Goal: Book appointment/travel/reservation

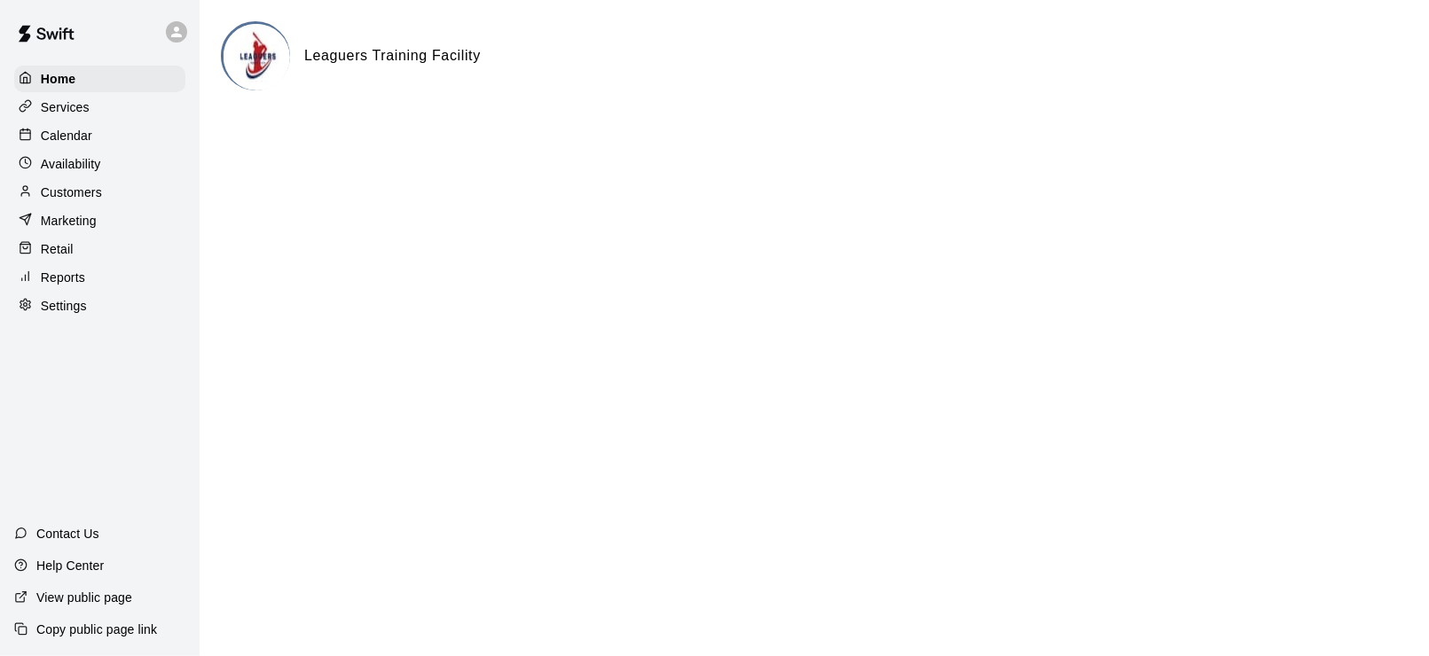
click at [54, 147] on div "Calendar" at bounding box center [99, 135] width 171 height 27
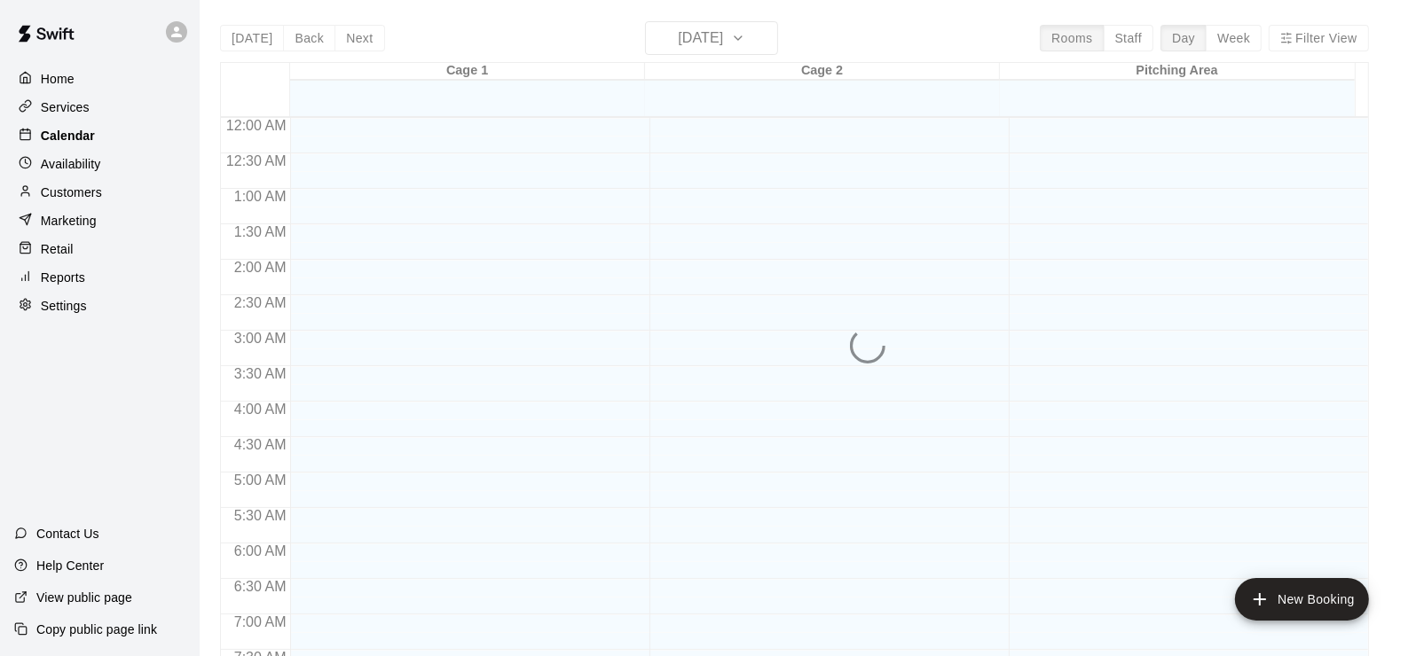
scroll to position [1076, 0]
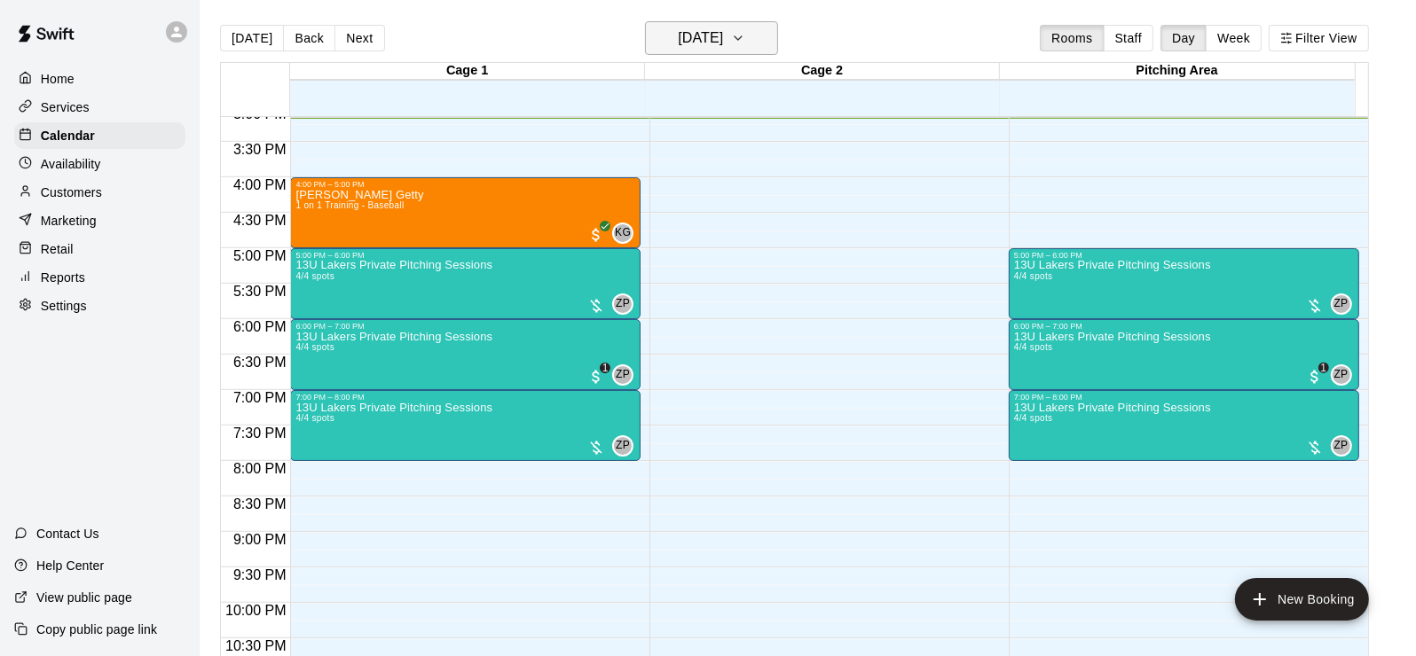
click at [723, 47] on h6 "[DATE]" at bounding box center [700, 38] width 45 height 25
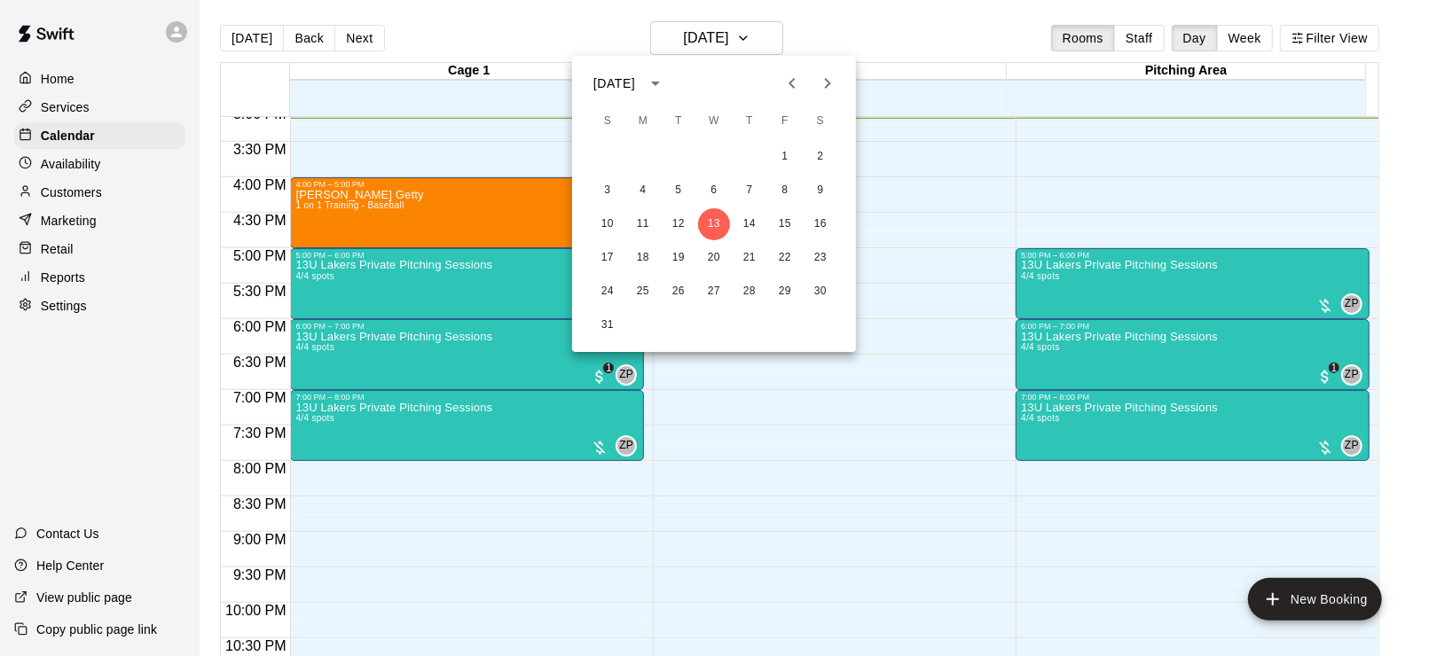
click at [1240, 35] on div at bounding box center [714, 328] width 1429 height 656
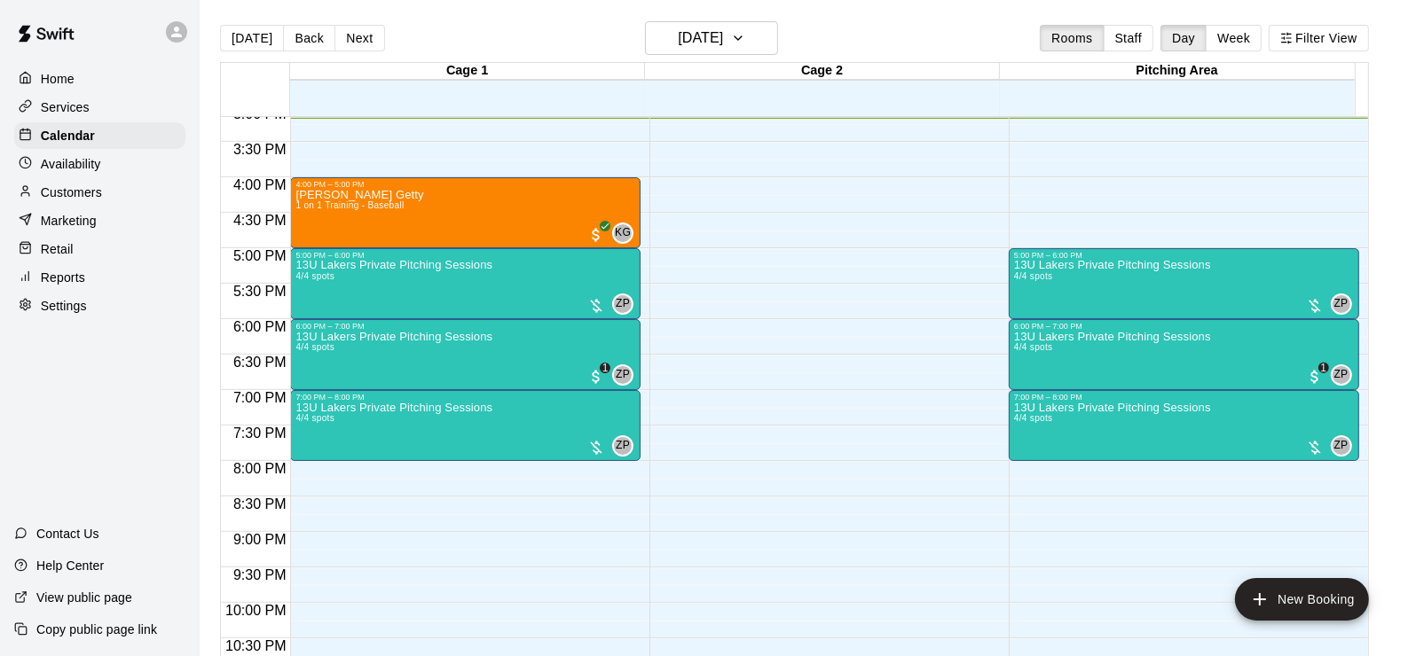
click at [1240, 35] on button "Week" at bounding box center [1234, 38] width 56 height 27
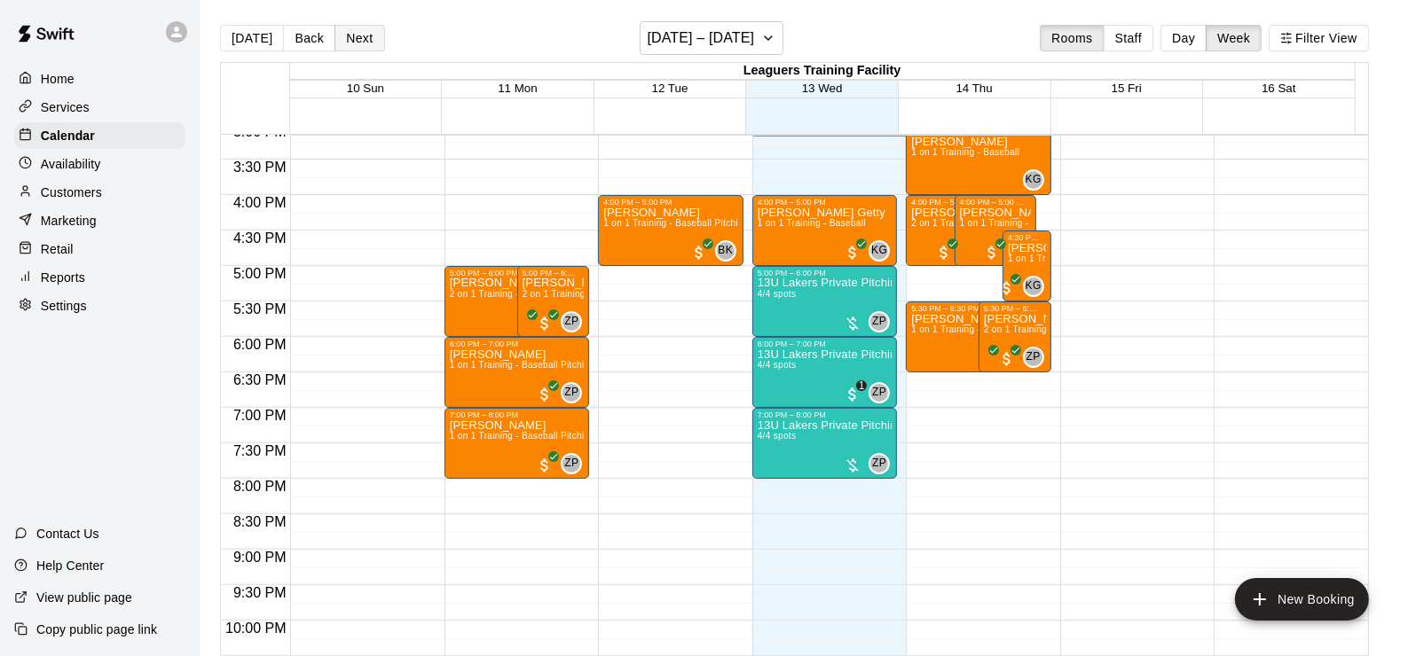
click at [362, 35] on button "Next" at bounding box center [359, 38] width 50 height 27
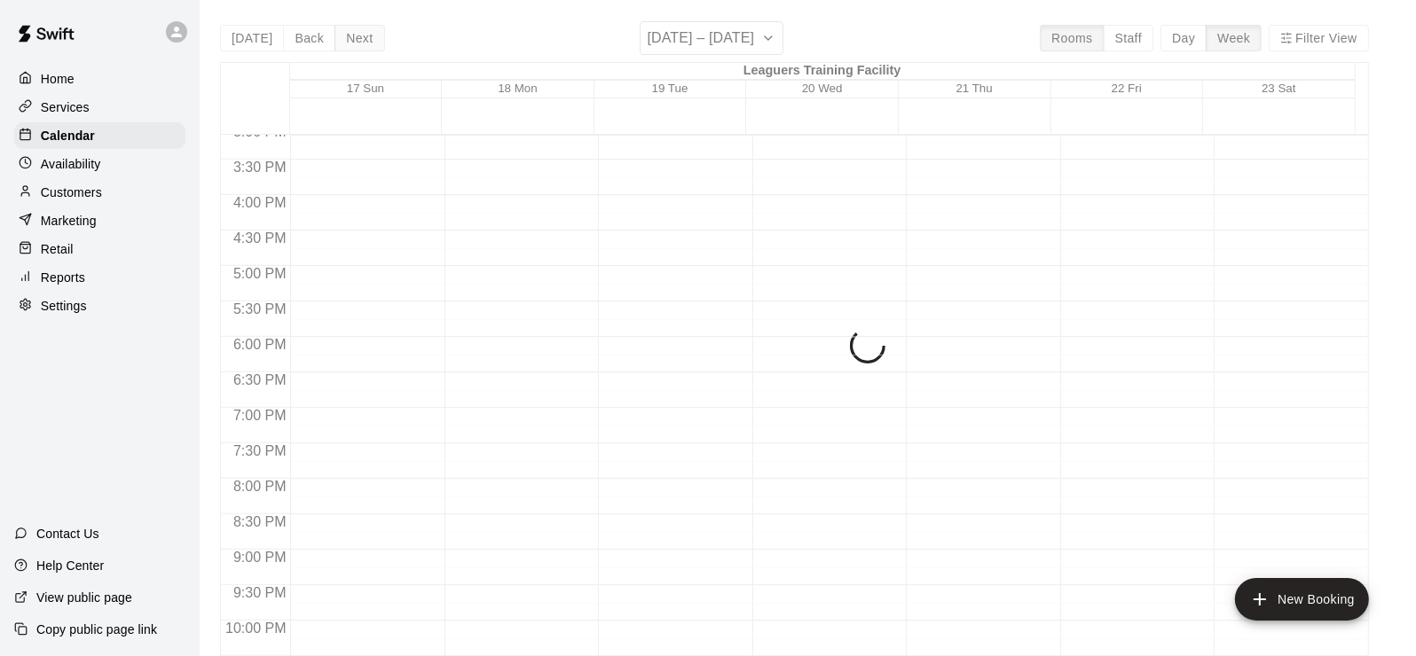
click at [362, 35] on div "[DATE] Back Next [DATE] – [DATE] Rooms Staff Day Week Filter View Leaguers Trai…" at bounding box center [794, 349] width 1149 height 656
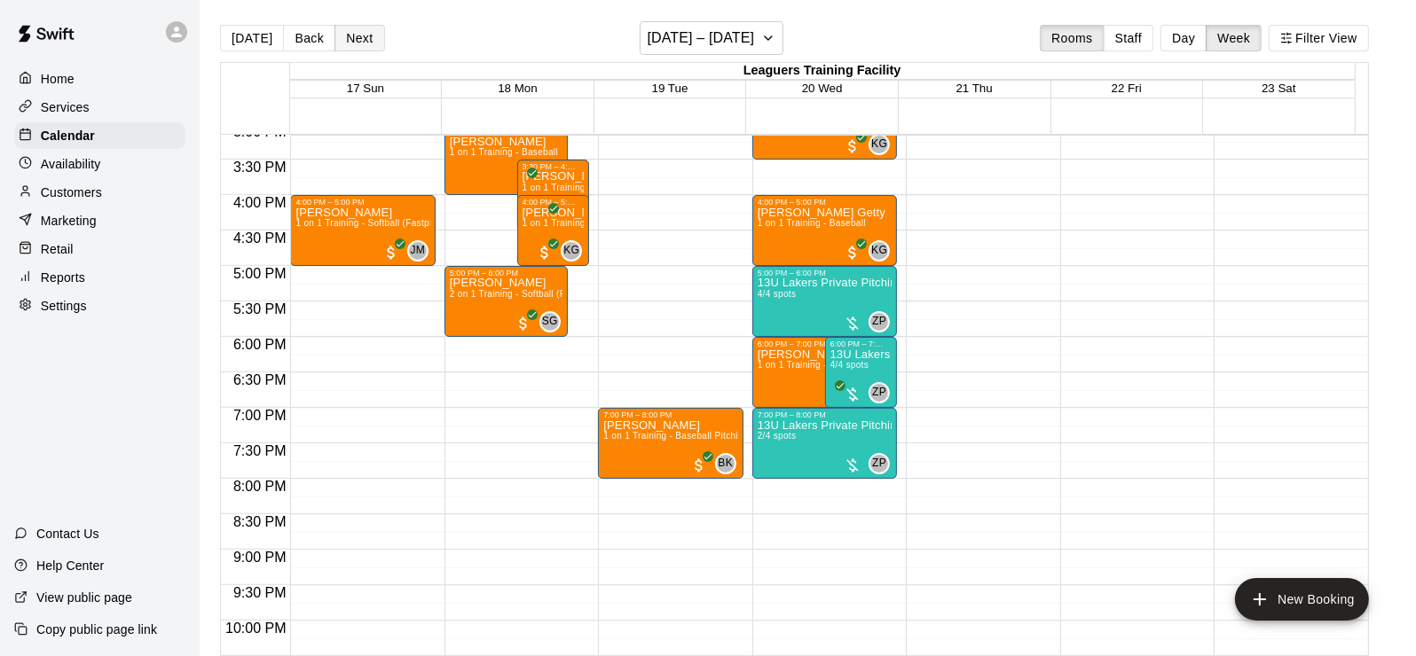
click at [362, 35] on button "Next" at bounding box center [359, 38] width 50 height 27
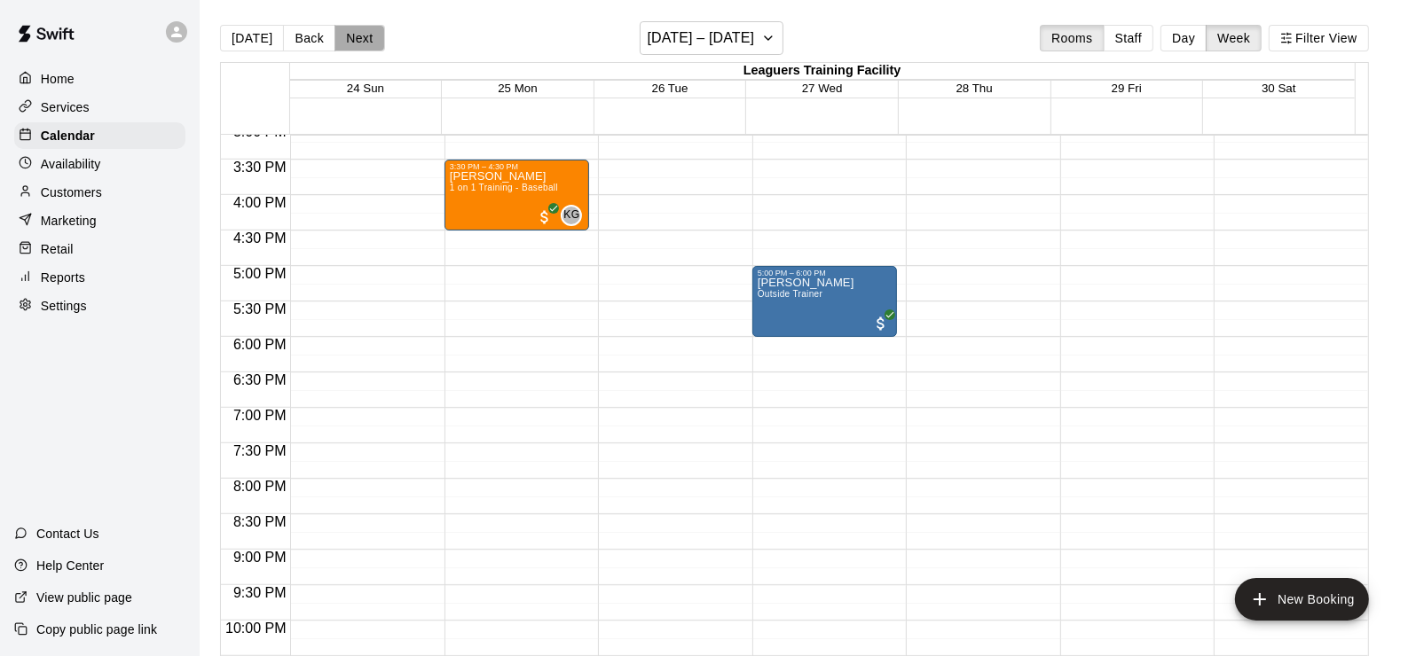
click at [362, 35] on button "Next" at bounding box center [359, 38] width 50 height 27
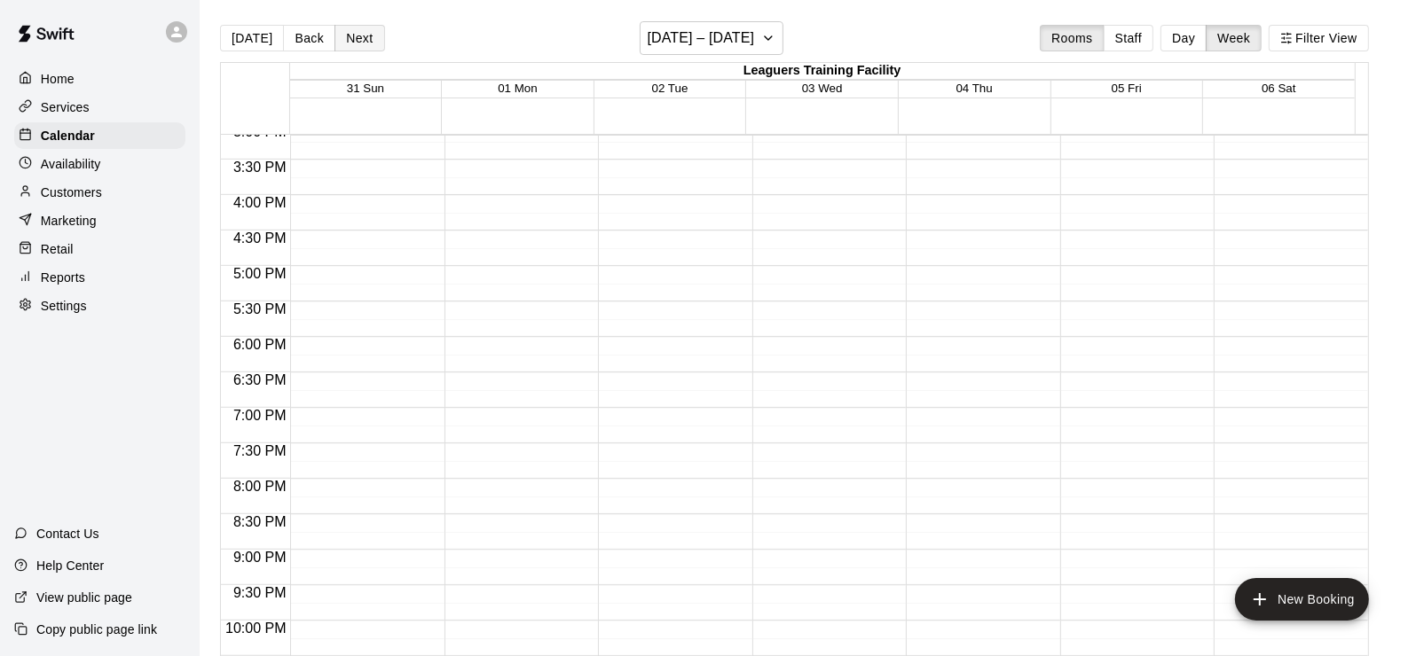
click at [362, 35] on button "Next" at bounding box center [359, 38] width 50 height 27
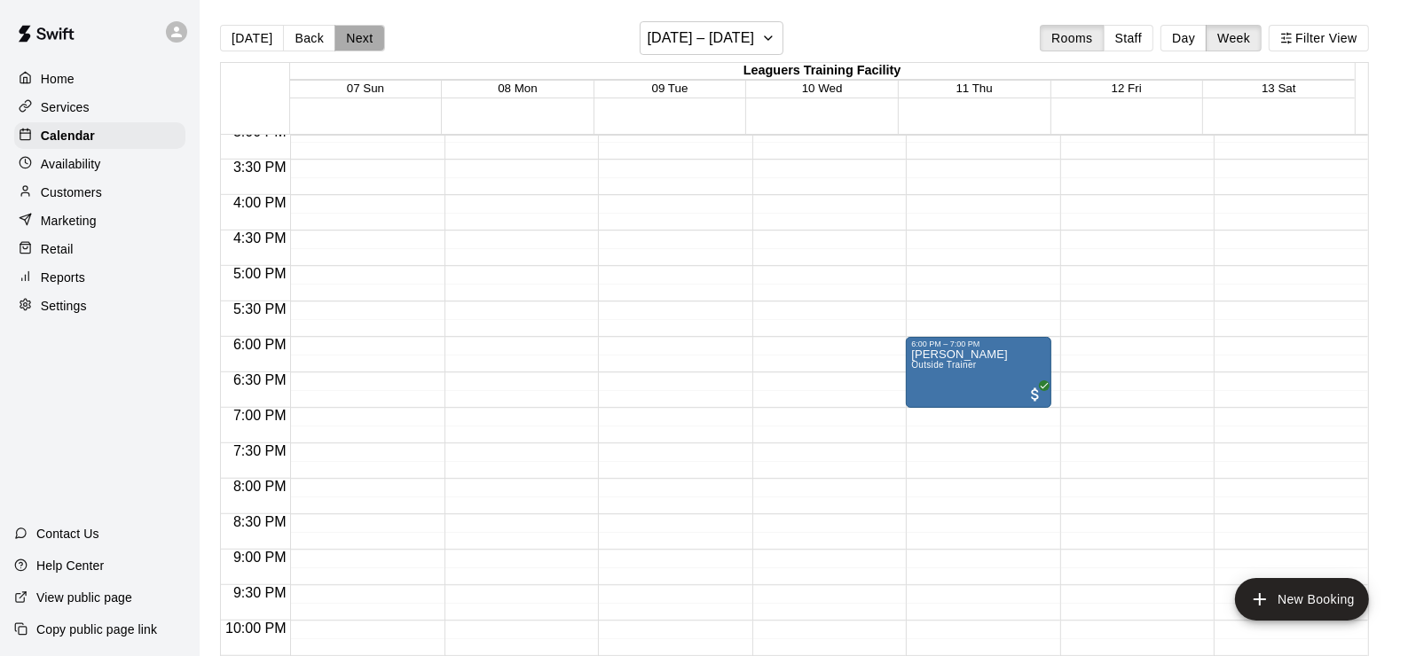
click at [362, 35] on button "Next" at bounding box center [359, 38] width 50 height 27
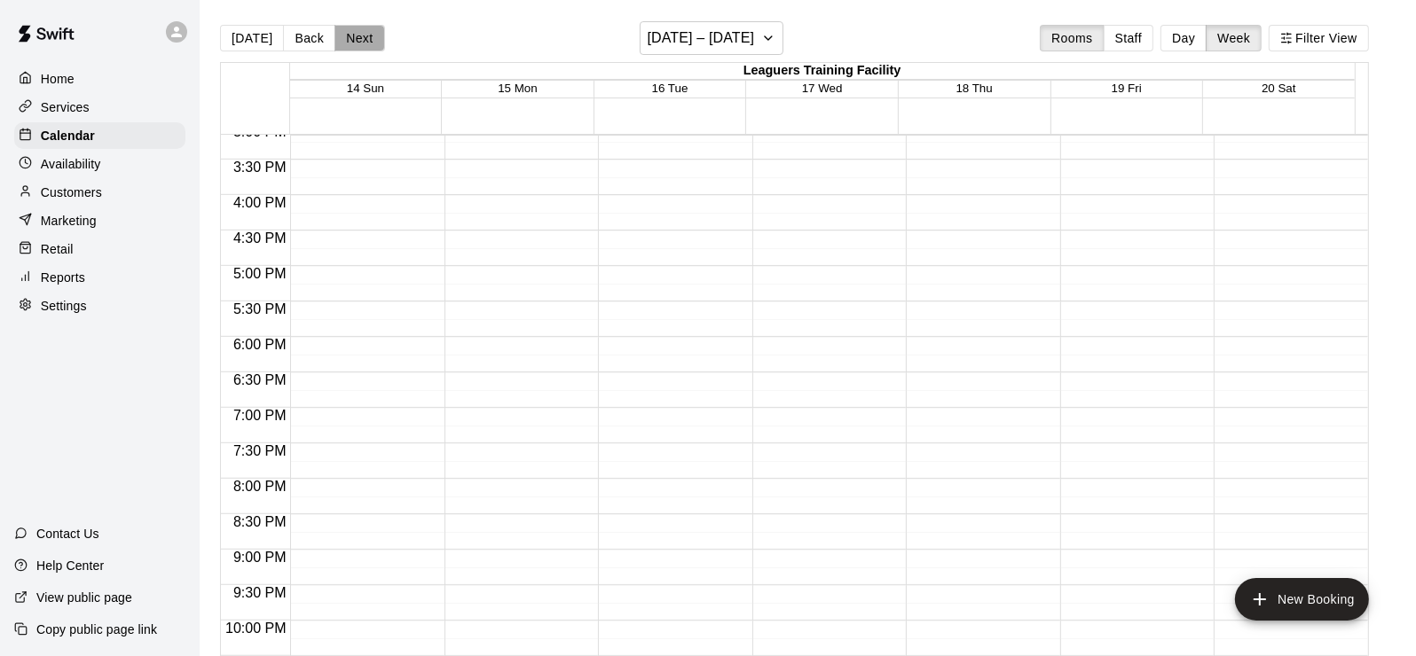
click at [362, 35] on button "Next" at bounding box center [359, 38] width 50 height 27
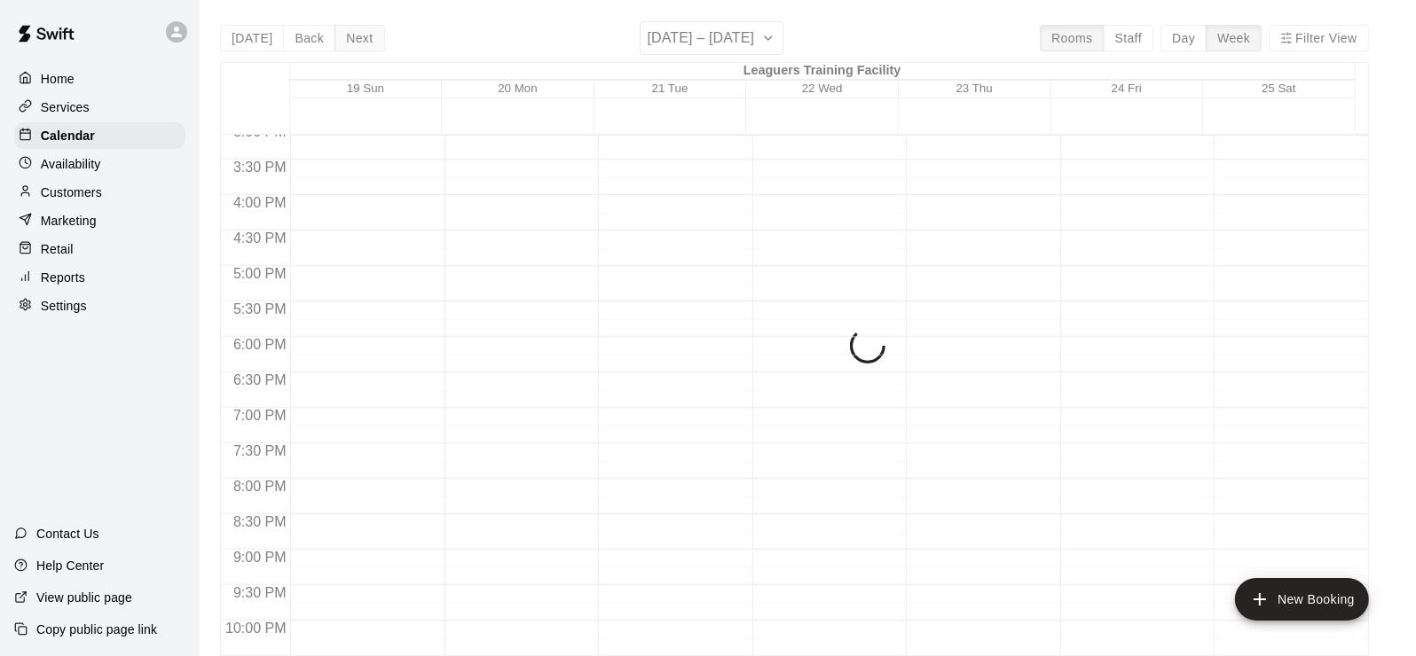
click at [362, 35] on div "[DATE] Back Next [DATE] – [DATE] Rooms Staff Day Week Filter View Leaguers Trai…" at bounding box center [794, 349] width 1149 height 656
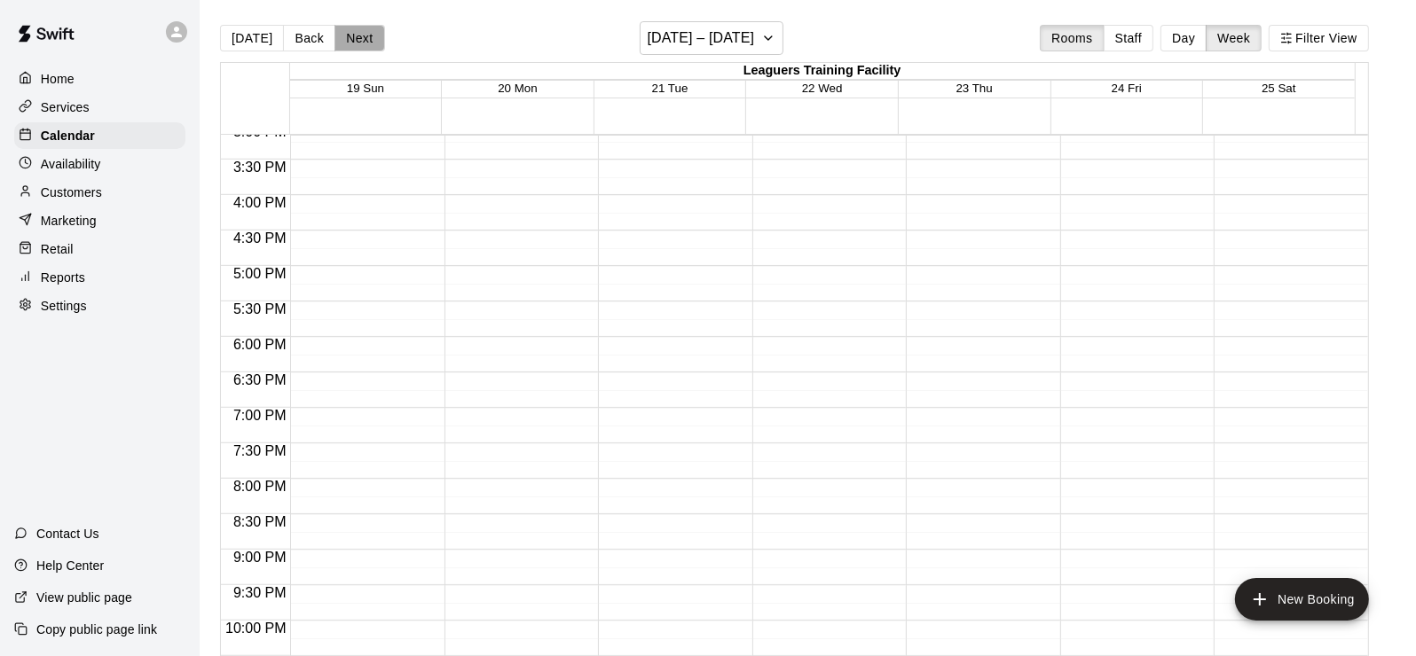
click at [362, 35] on button "Next" at bounding box center [359, 38] width 50 height 27
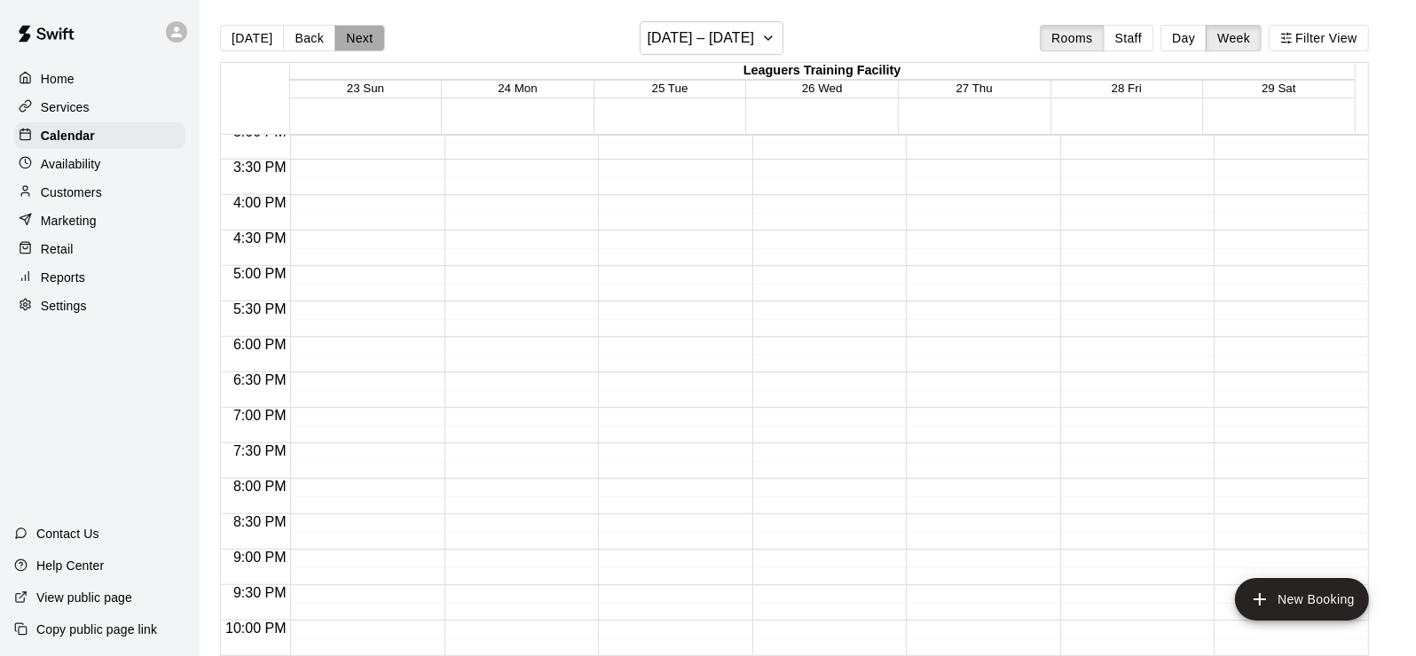
click at [362, 35] on button "Next" at bounding box center [359, 38] width 50 height 27
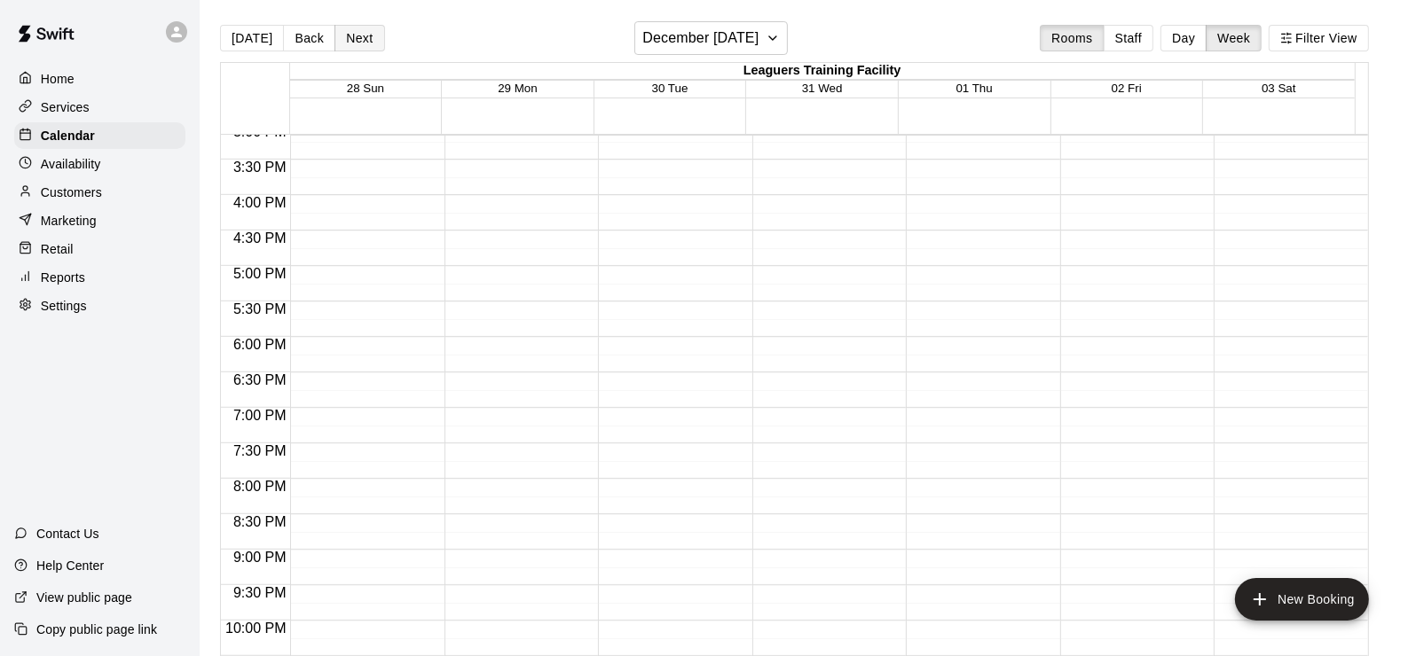
click at [362, 35] on button "Next" at bounding box center [359, 38] width 50 height 27
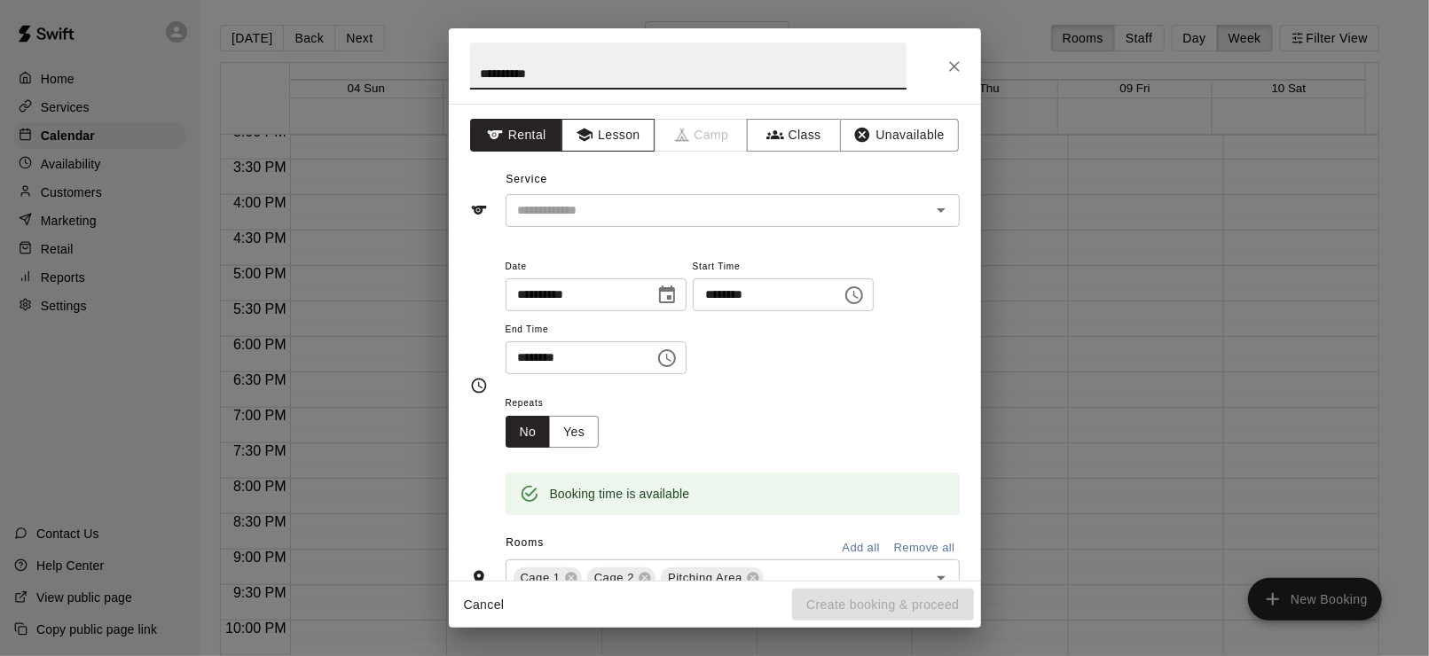
type input "**********"
click at [619, 129] on button "Lesson" at bounding box center [608, 135] width 93 height 33
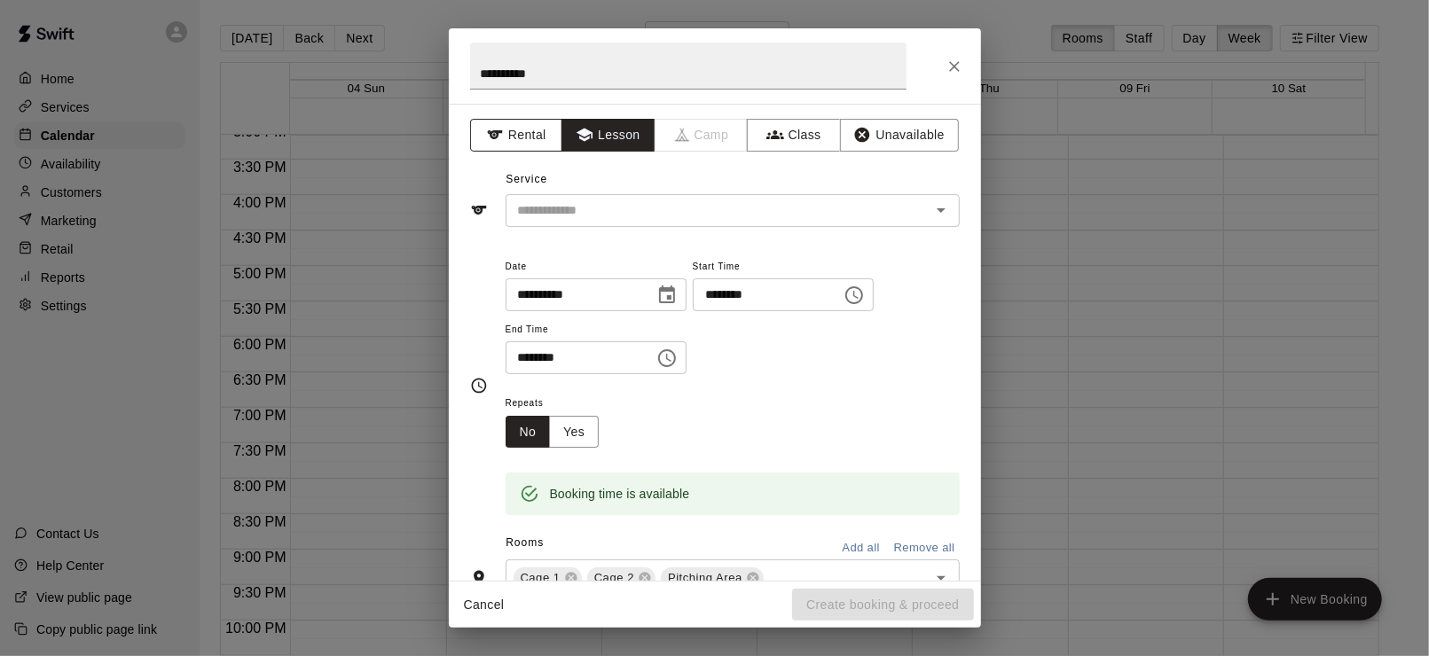
click at [544, 130] on button "Rental" at bounding box center [516, 135] width 93 height 33
click at [563, 204] on input "text" at bounding box center [706, 211] width 391 height 22
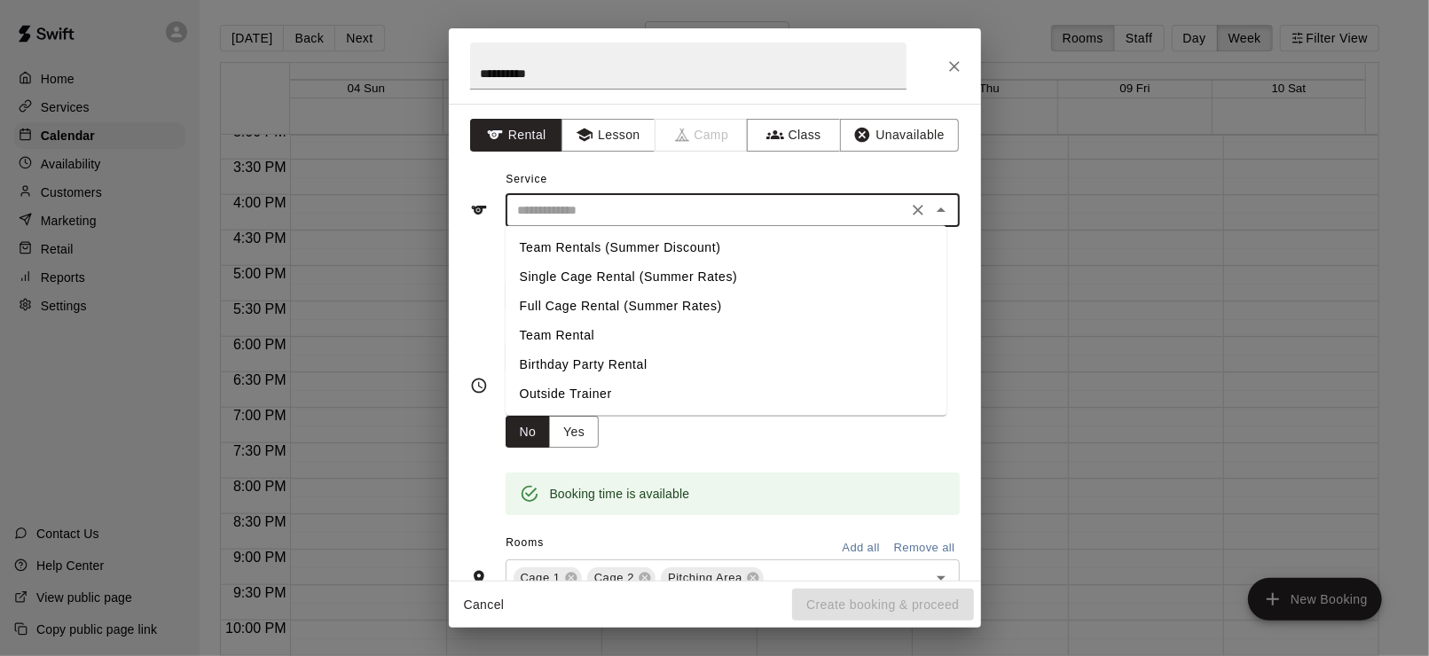
click at [541, 325] on li "Team Rental" at bounding box center [726, 335] width 441 height 29
type input "**********"
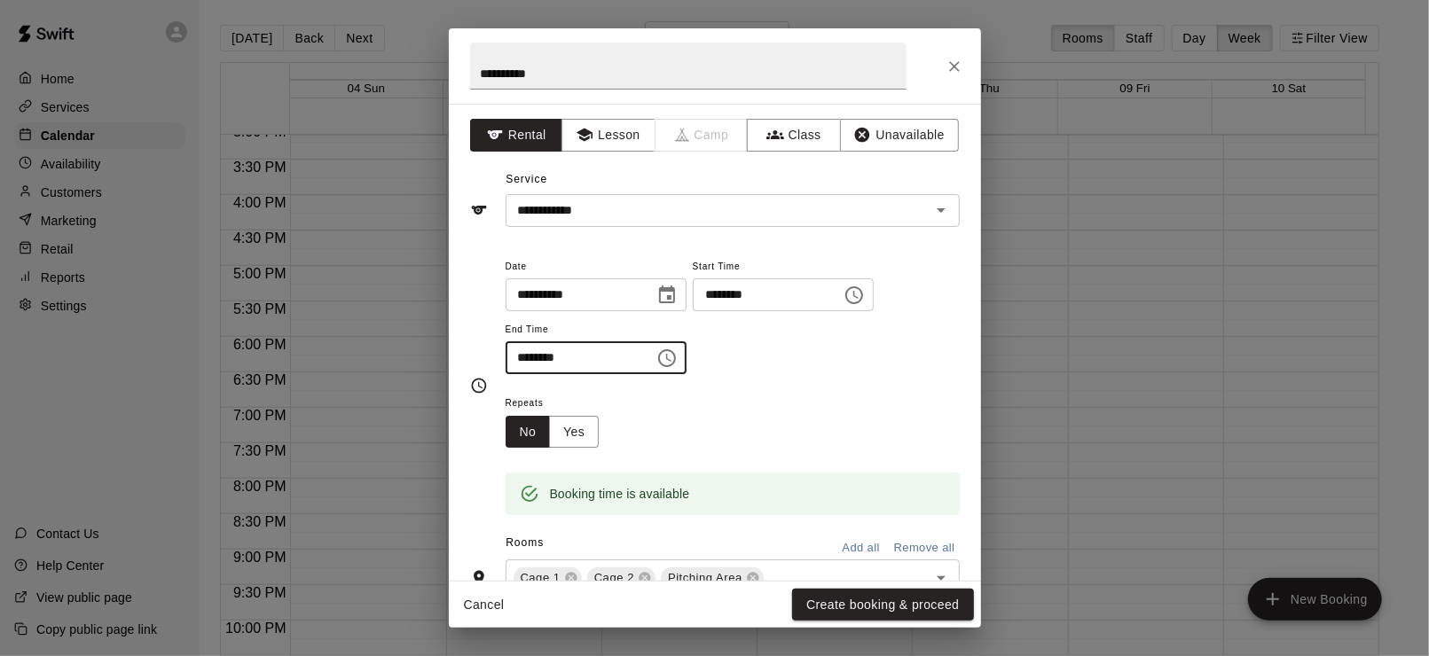
type input "********"
click at [680, 422] on div "Repeats No Yes" at bounding box center [733, 420] width 454 height 56
drag, startPoint x: 542, startPoint y: 32, endPoint x: 774, endPoint y: 81, distance: 237.5
click at [780, 85] on h2 "**********" at bounding box center [688, 65] width 479 height 75
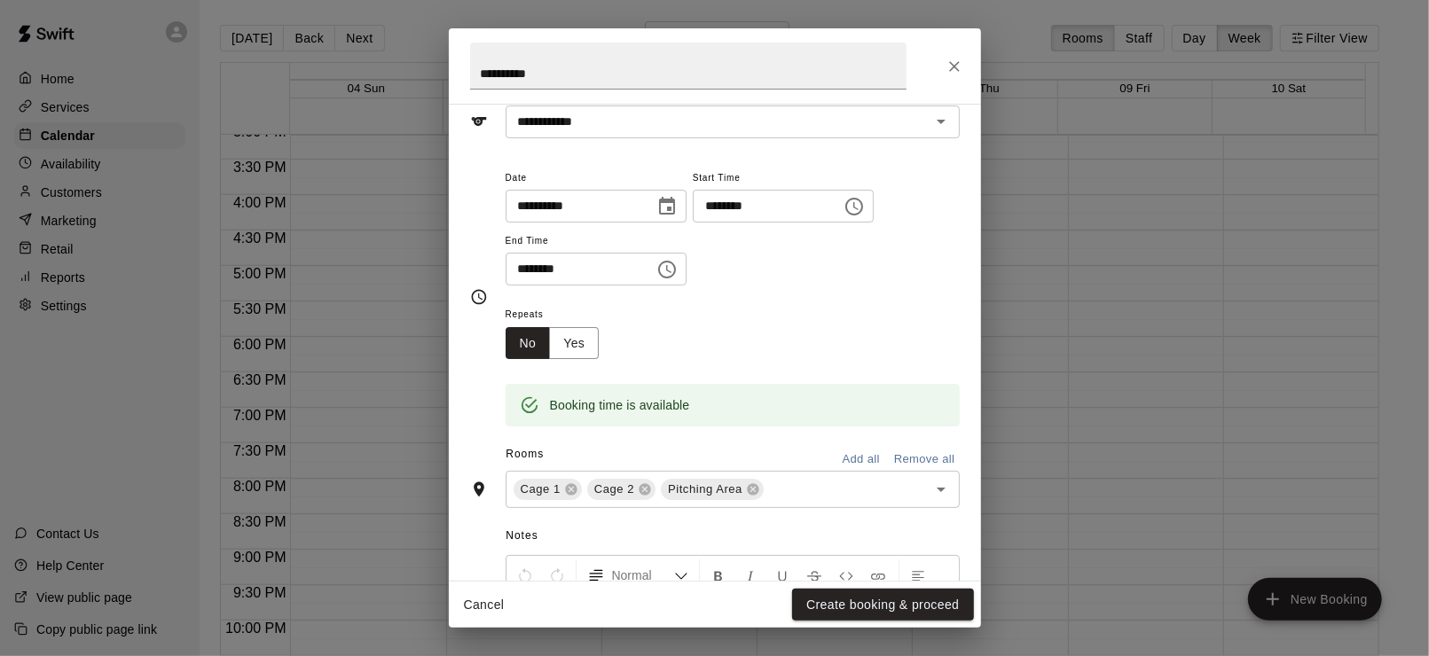
scroll to position [0, 0]
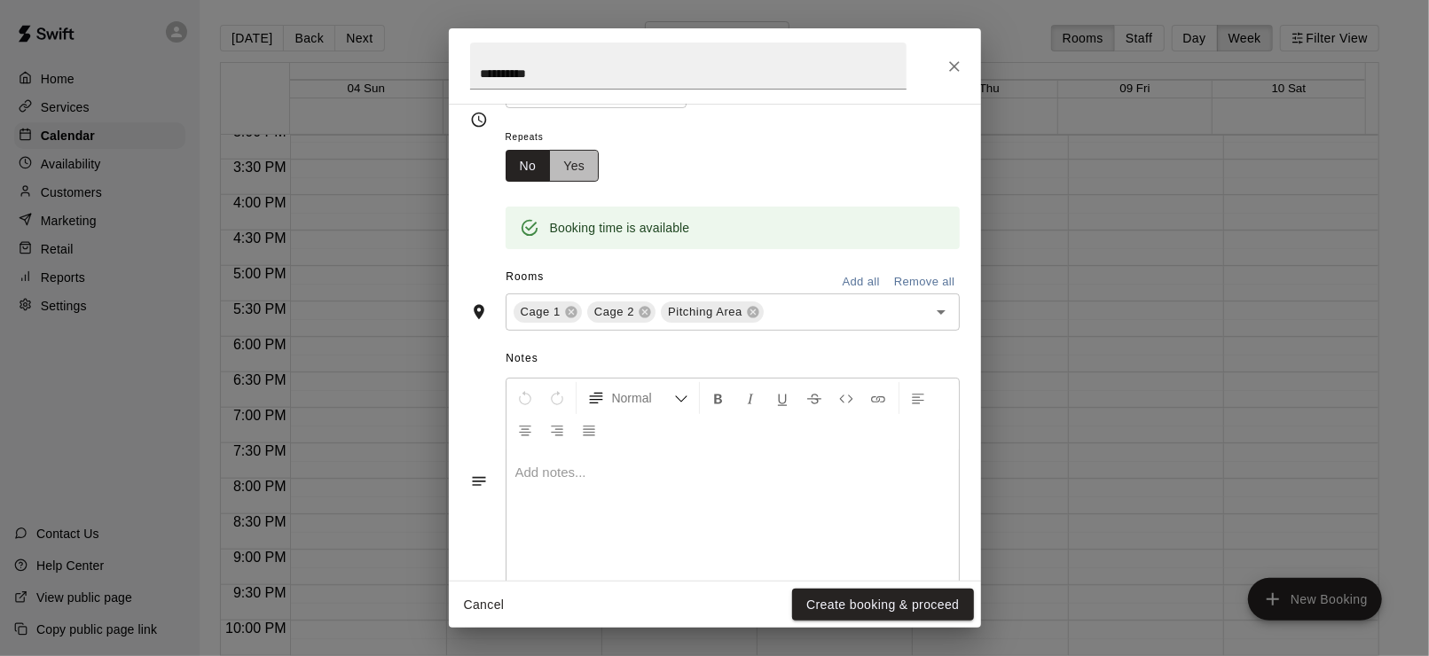
click at [574, 157] on button "Yes" at bounding box center [574, 166] width 50 height 33
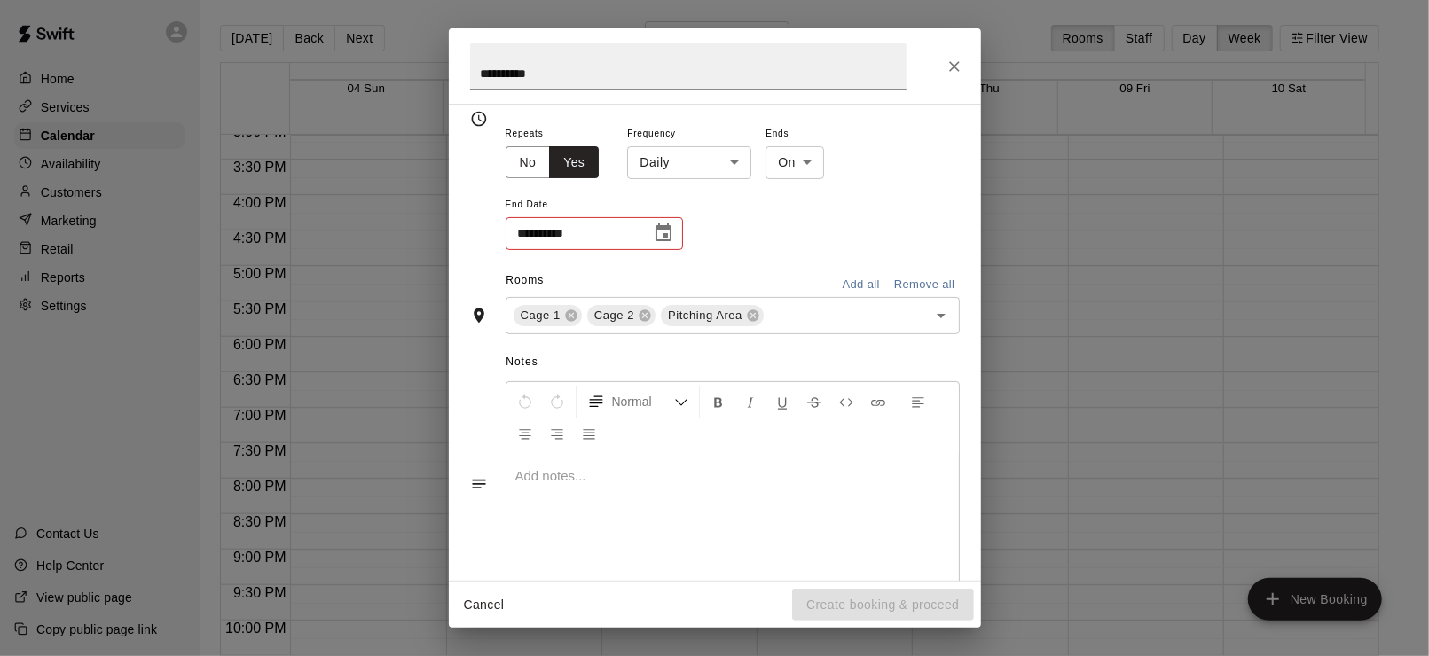
click at [664, 232] on icon "Choose date" at bounding box center [664, 233] width 16 height 18
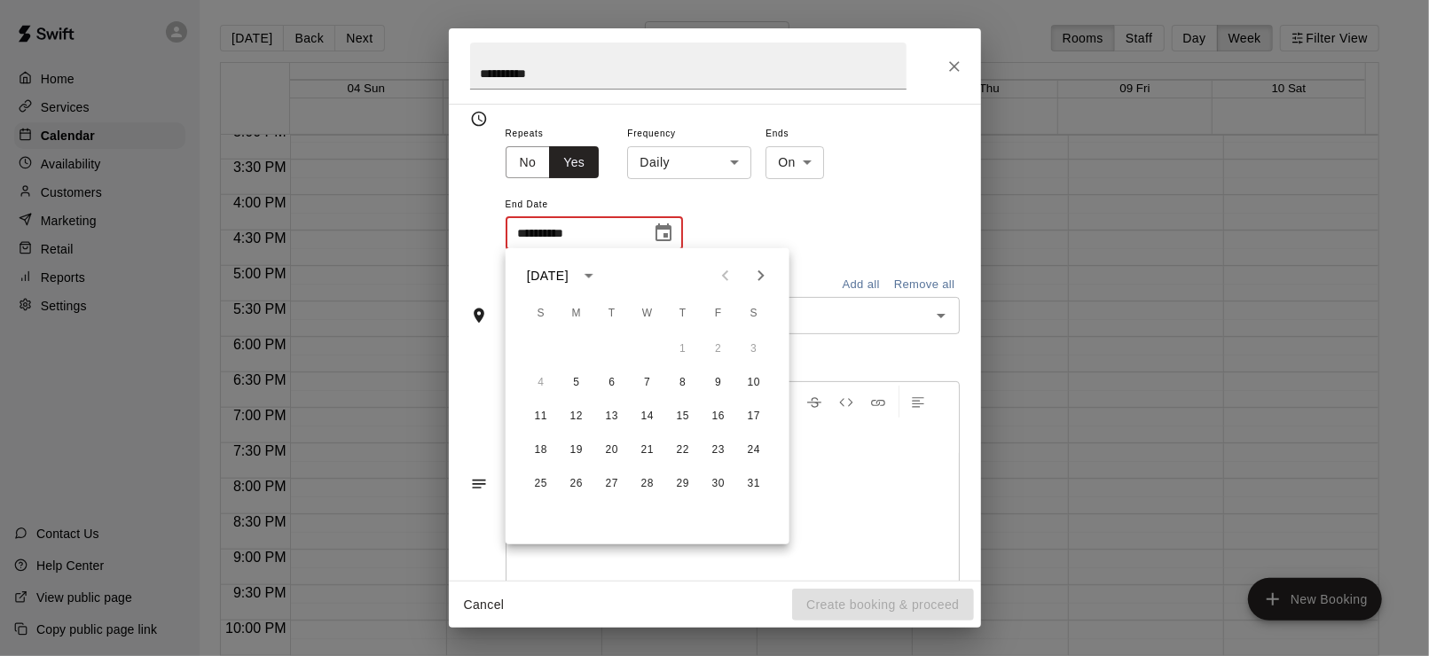
click at [764, 277] on icon "Next month" at bounding box center [760, 275] width 21 height 21
click at [574, 417] on button "13" at bounding box center [577, 417] width 32 height 32
type input "**********"
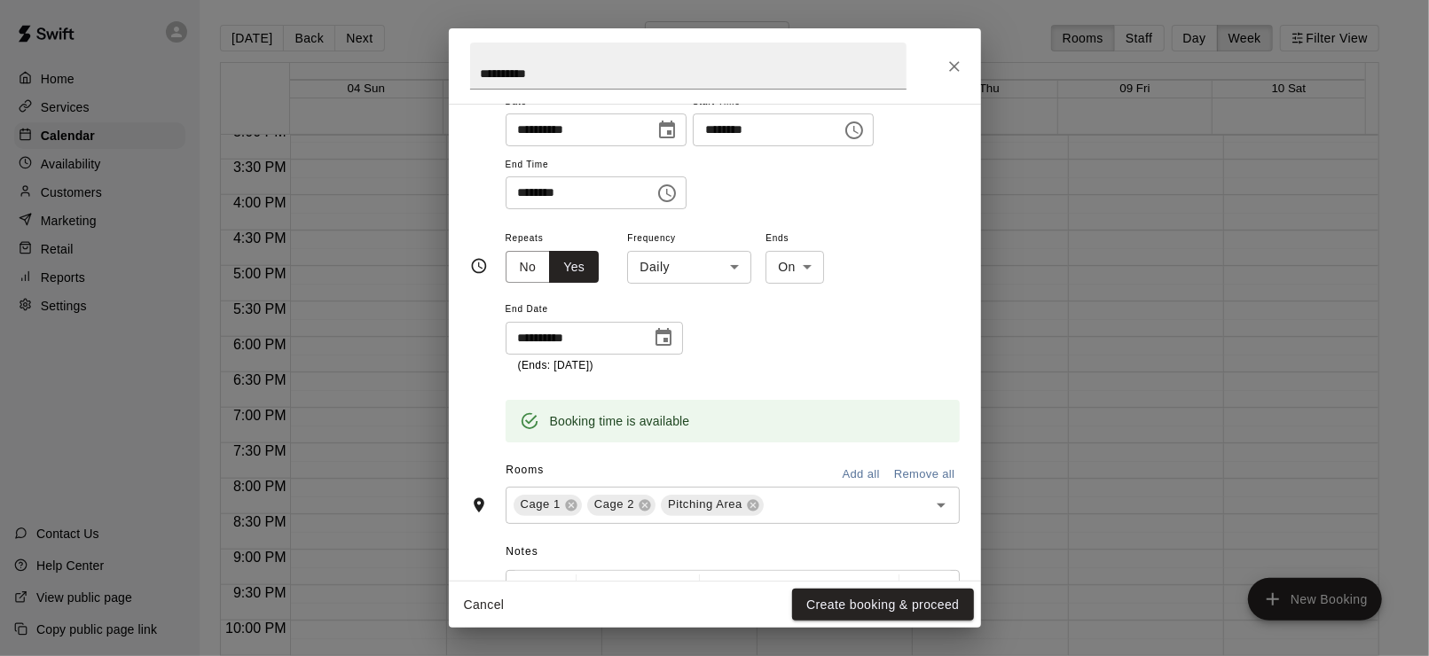
scroll to position [0, 0]
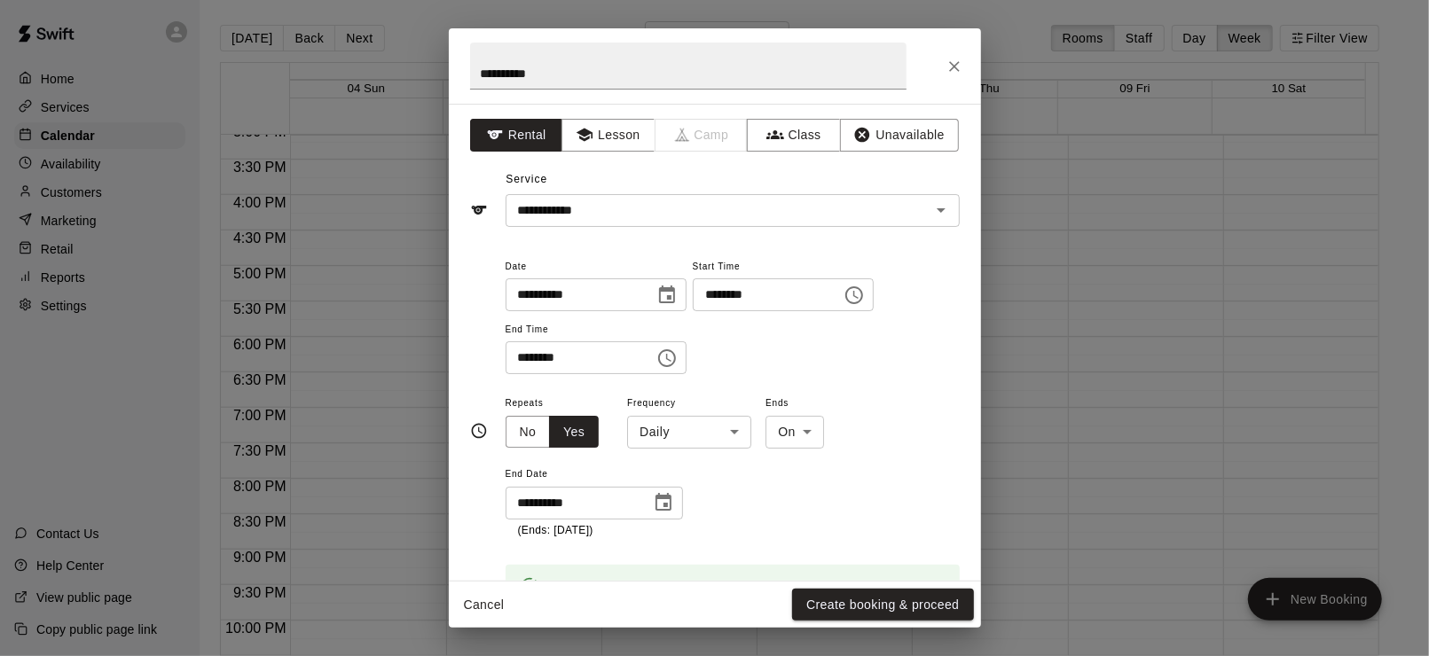
click at [730, 436] on body "Home Services Calendar Availability Customers Marketing Retail Reports Settings…" at bounding box center [714, 342] width 1429 height 685
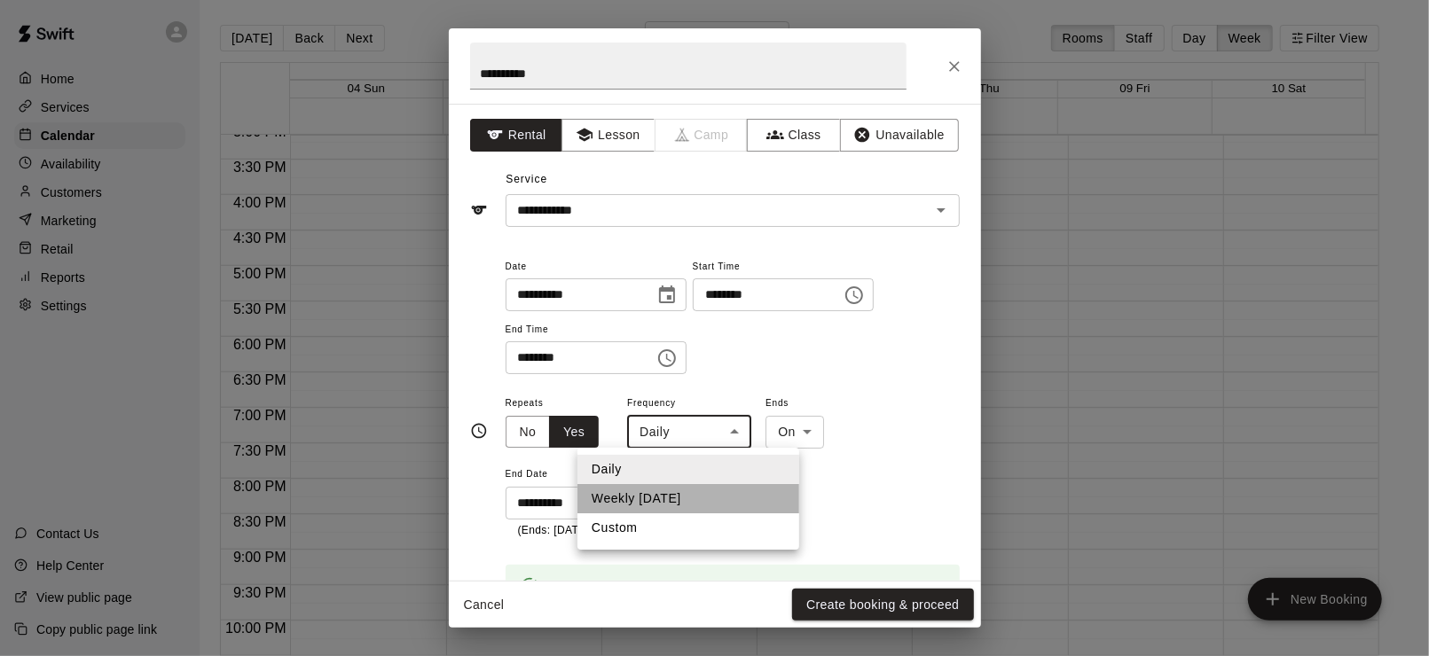
click at [636, 491] on li "Weekly [DATE]" at bounding box center [688, 498] width 222 height 29
type input "******"
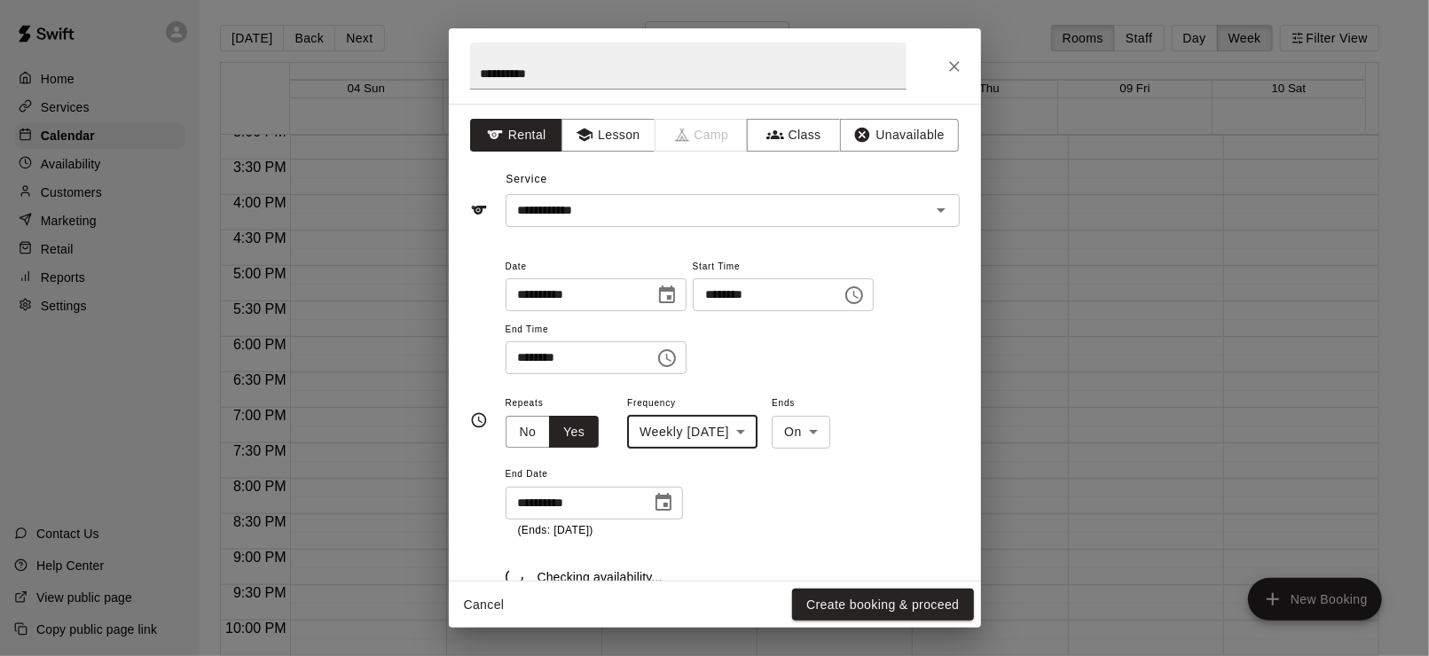
click at [798, 370] on div "**********" at bounding box center [733, 315] width 454 height 120
click at [680, 295] on button "Choose date, selected date is Jan 5, 2026" at bounding box center [666, 295] width 35 height 35
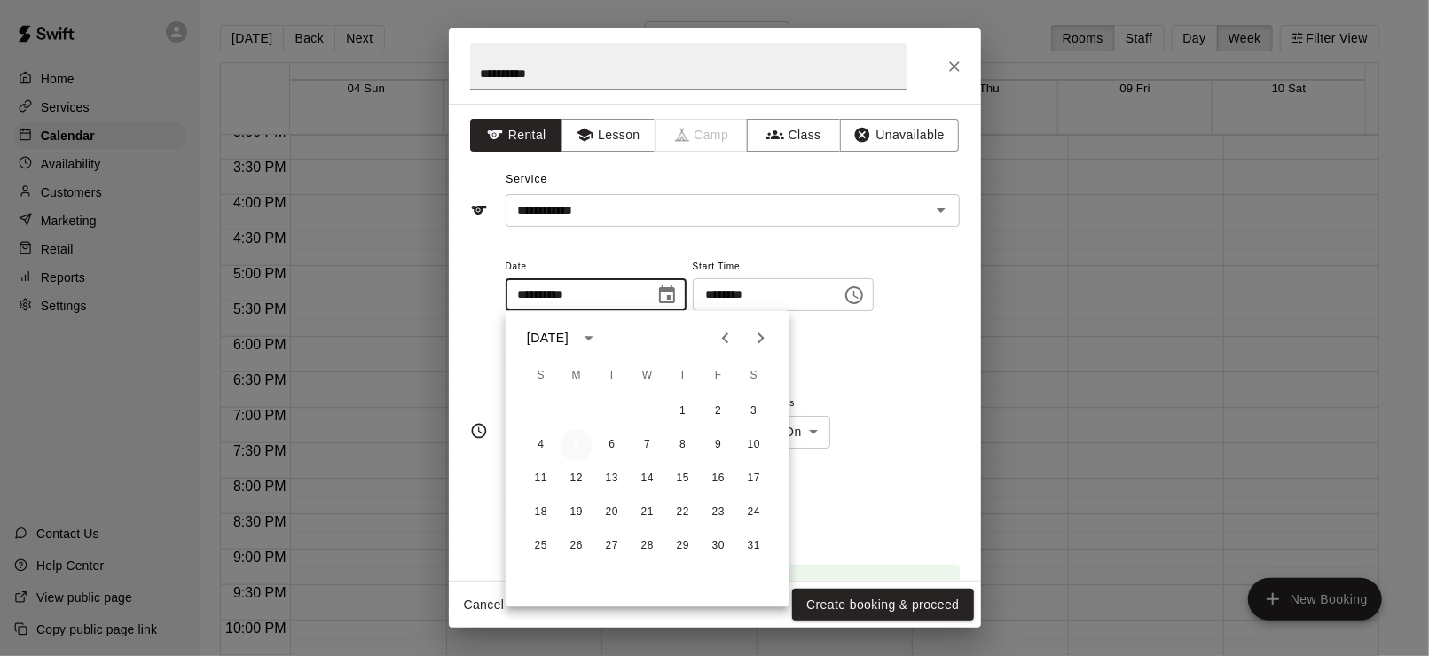
click at [575, 446] on button "5" at bounding box center [577, 445] width 32 height 32
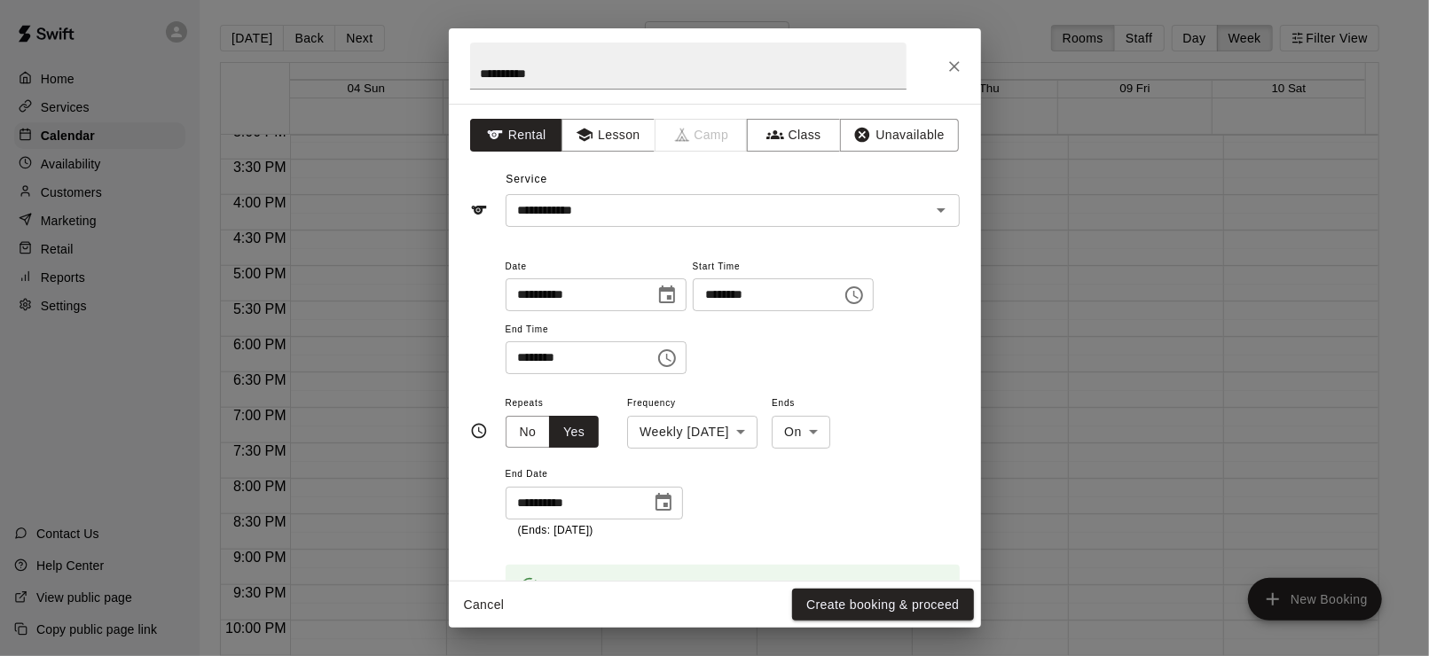
click at [903, 378] on div "**********" at bounding box center [733, 323] width 454 height 137
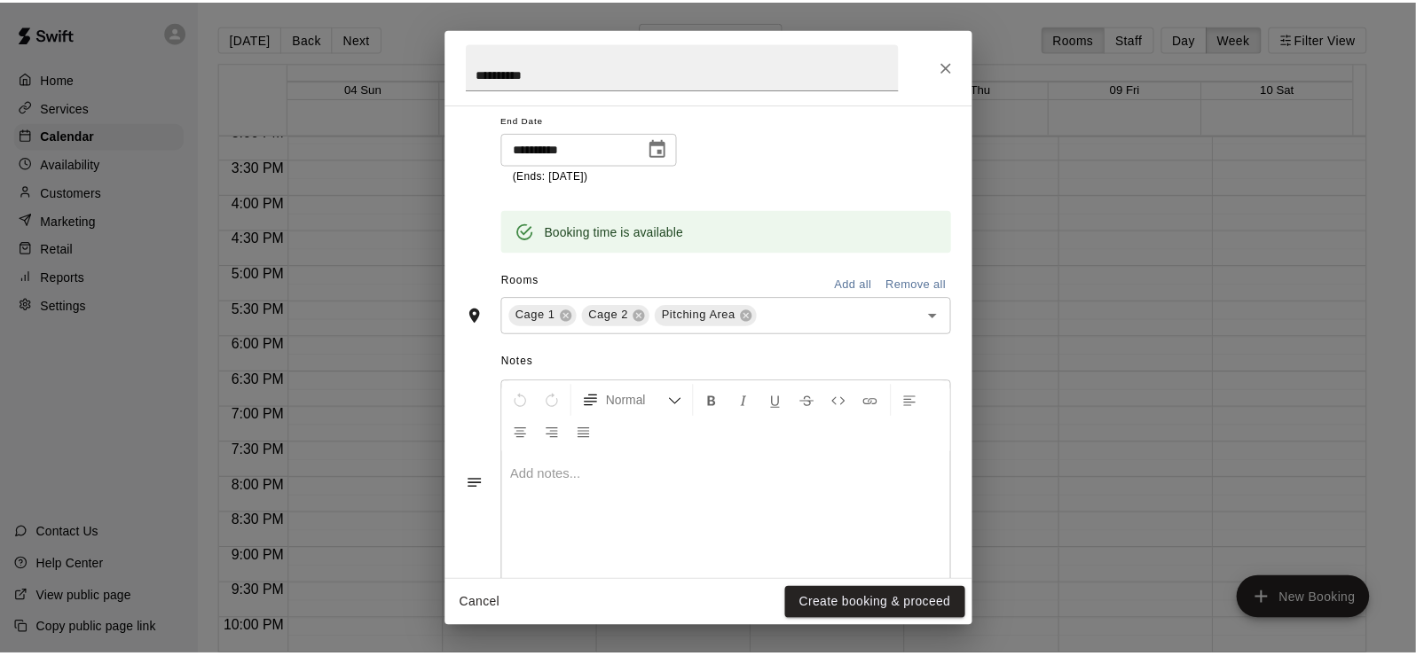
scroll to position [392, 0]
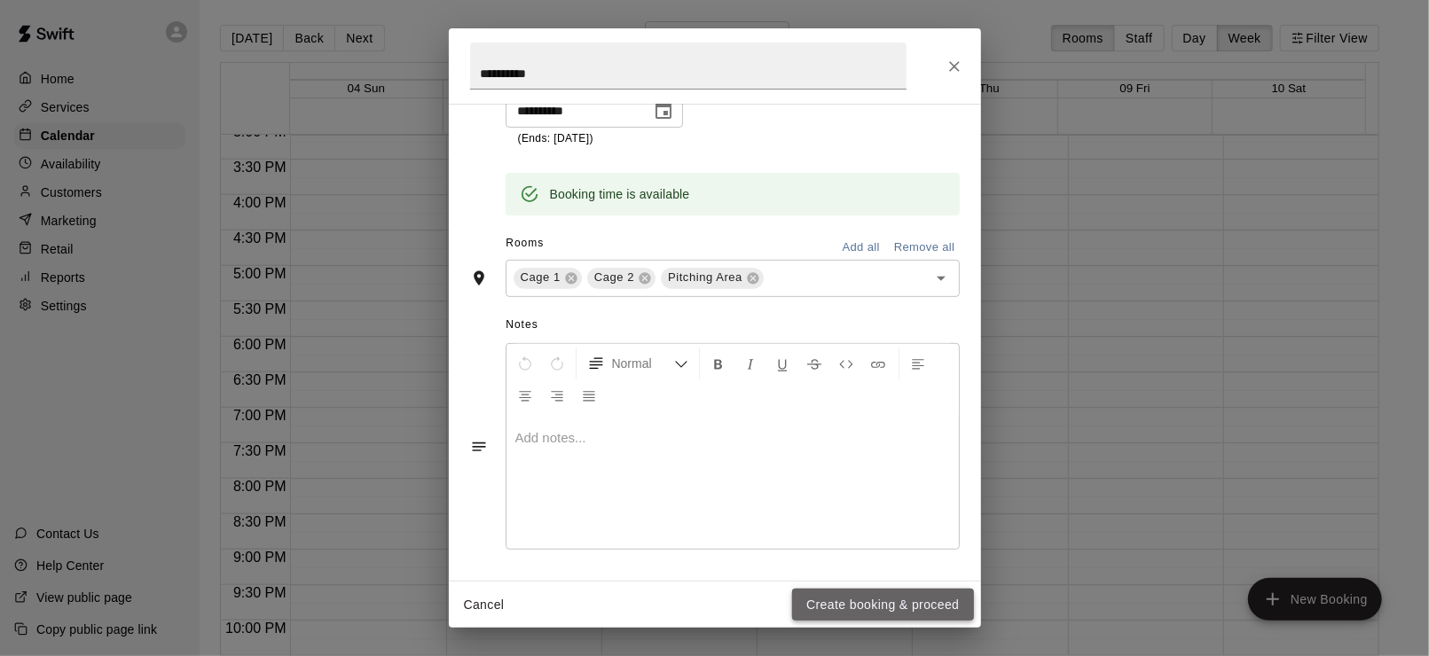
click at [861, 611] on button "Create booking & proceed" at bounding box center [882, 605] width 181 height 33
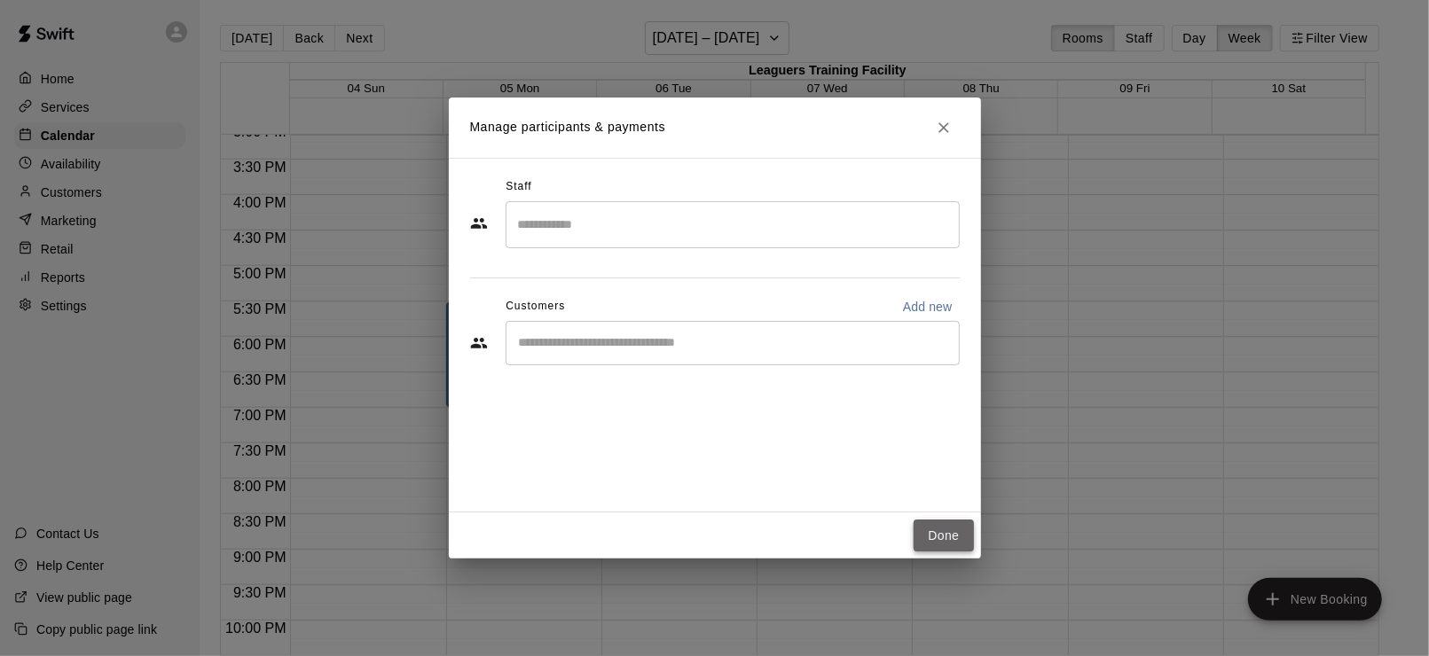
click at [931, 542] on button "Done" at bounding box center [943, 536] width 59 height 33
